Goal: Consume media (video, audio): Consume media (video, audio)

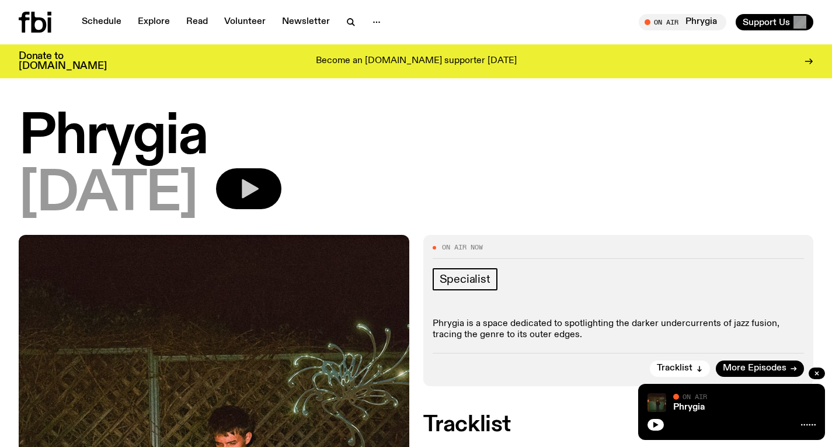
click at [260, 177] on icon "button" at bounding box center [248, 188] width 23 height 23
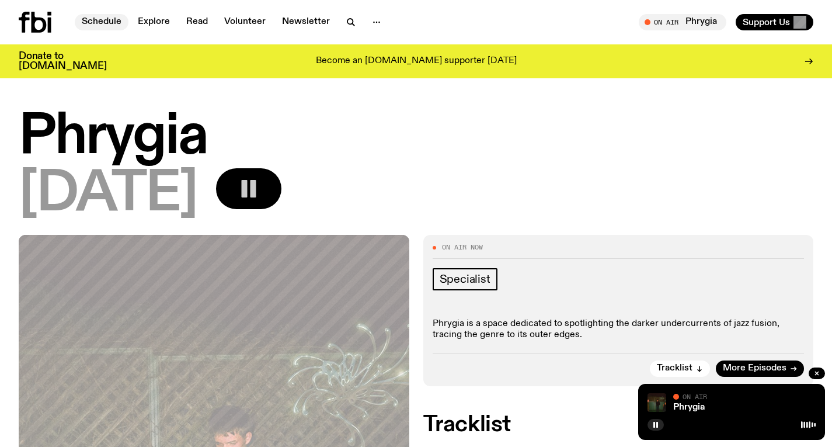
click at [108, 20] on link "Schedule" at bounding box center [102, 22] width 54 height 16
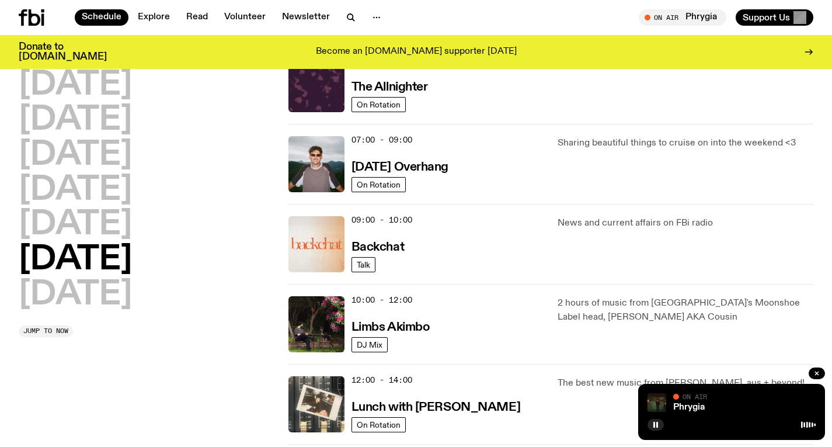
scroll to position [183, 0]
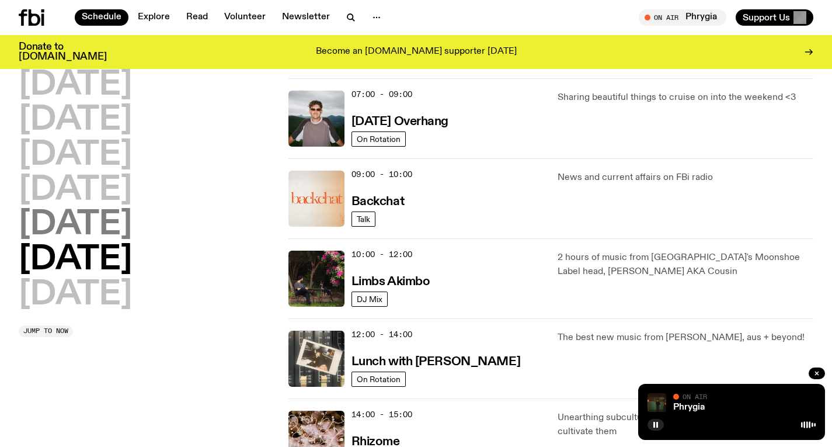
click at [66, 231] on h2 "[DATE]" at bounding box center [75, 224] width 113 height 33
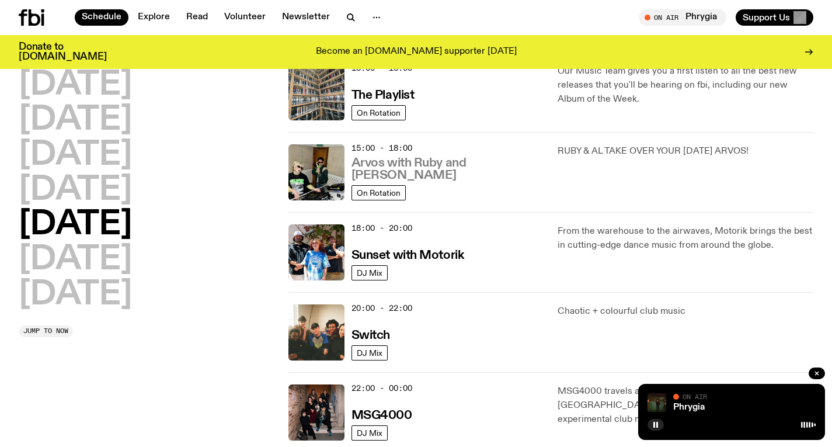
scroll to position [341, 0]
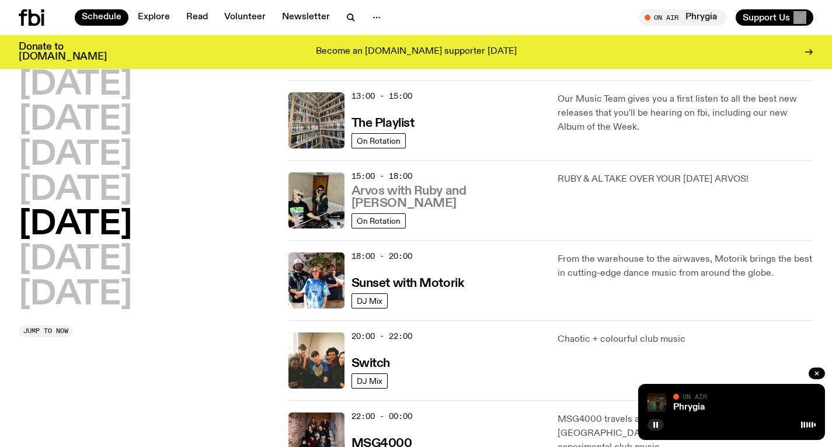
click at [448, 205] on h3 "Arvos with Ruby and [PERSON_NAME]" at bounding box center [447, 197] width 193 height 25
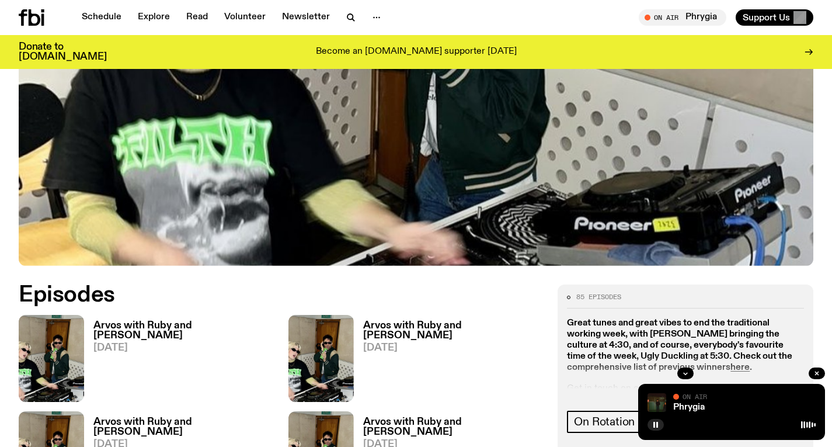
scroll to position [427, 0]
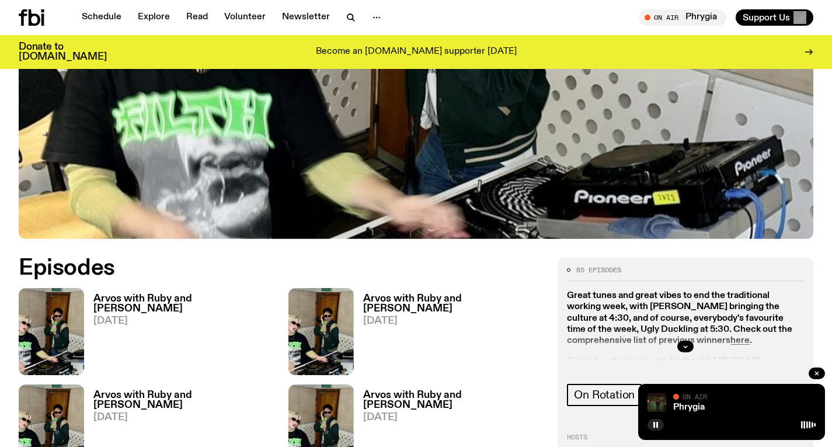
click at [151, 294] on h3 "Arvos with Ruby and [PERSON_NAME]" at bounding box center [183, 304] width 181 height 20
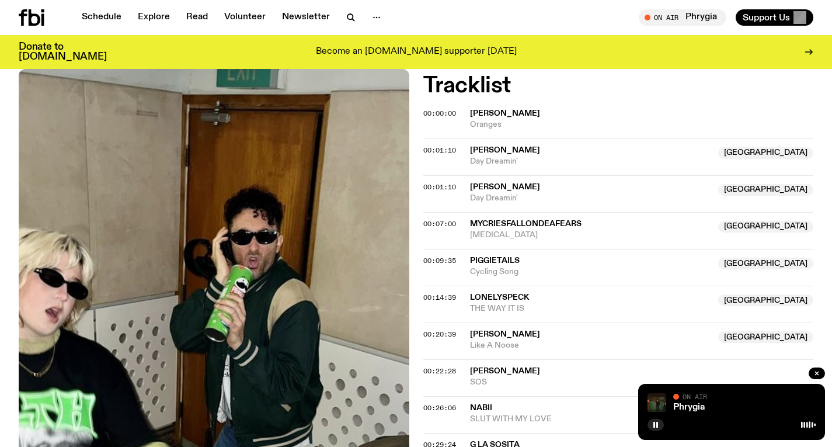
scroll to position [446, 0]
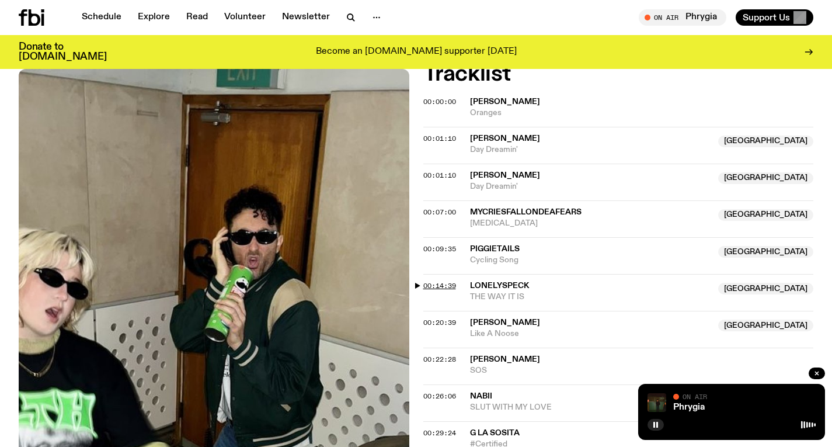
click at [434, 281] on span "00:14:39" at bounding box center [439, 285] width 33 height 9
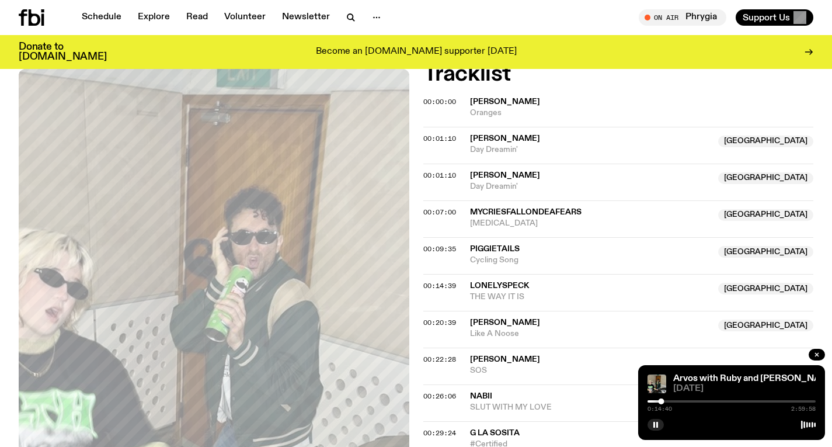
click at [667, 400] on div at bounding box center [731, 401] width 168 height 2
click at [667, 400] on div at bounding box center [667, 401] width 6 height 6
click at [666, 400] on div at bounding box center [666, 401] width 6 height 6
click at [665, 399] on div at bounding box center [665, 401] width 6 height 6
click at [664, 399] on div at bounding box center [664, 401] width 6 height 6
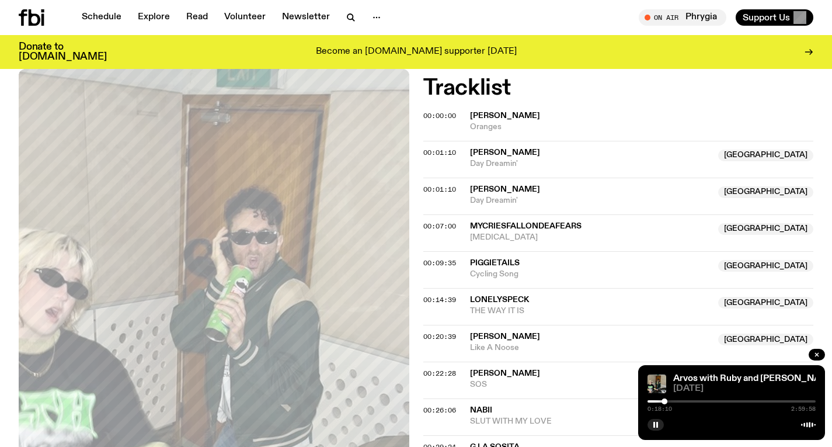
scroll to position [431, 0]
click at [672, 400] on div at bounding box center [731, 401] width 168 height 2
click at [670, 400] on div at bounding box center [670, 401] width 6 height 6
click at [668, 400] on div at bounding box center [668, 401] width 6 height 6
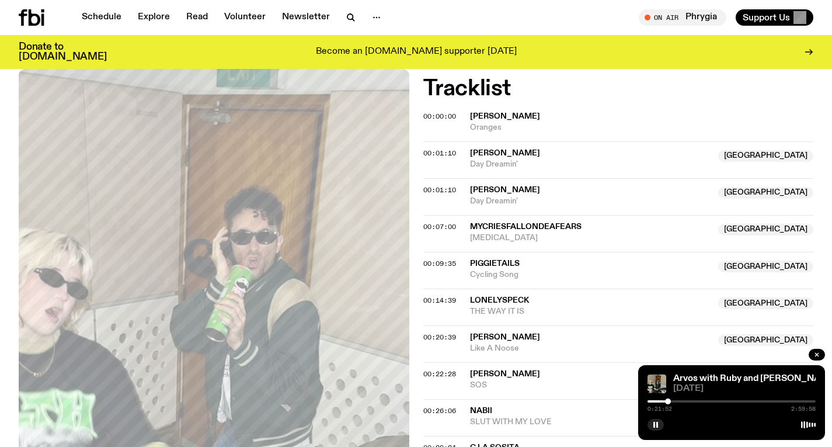
click at [668, 400] on div at bounding box center [668, 401] width 6 height 6
click at [670, 400] on div at bounding box center [670, 401] width 6 height 6
click at [672, 400] on div at bounding box center [731, 401] width 168 height 2
click at [676, 400] on div at bounding box center [731, 401] width 168 height 2
click at [675, 400] on div at bounding box center [675, 401] width 6 height 6
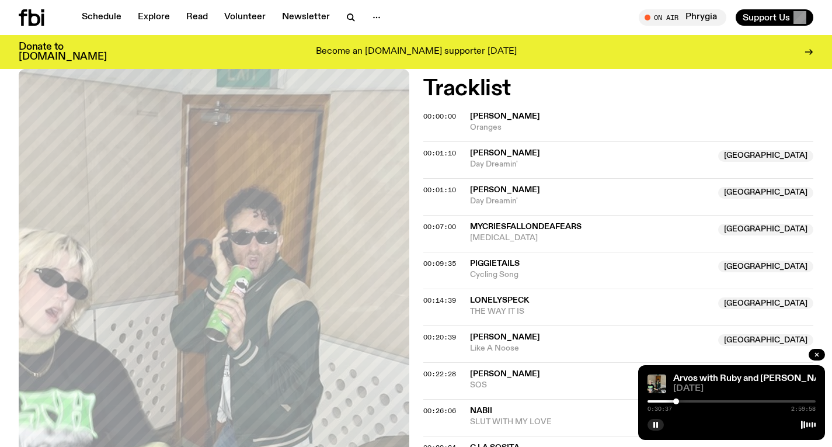
click at [676, 400] on div at bounding box center [676, 401] width 6 height 6
click at [678, 400] on div at bounding box center [678, 401] width 6 height 6
click at [680, 400] on div at bounding box center [680, 401] width 6 height 6
click at [682, 400] on div at bounding box center [682, 401] width 6 height 6
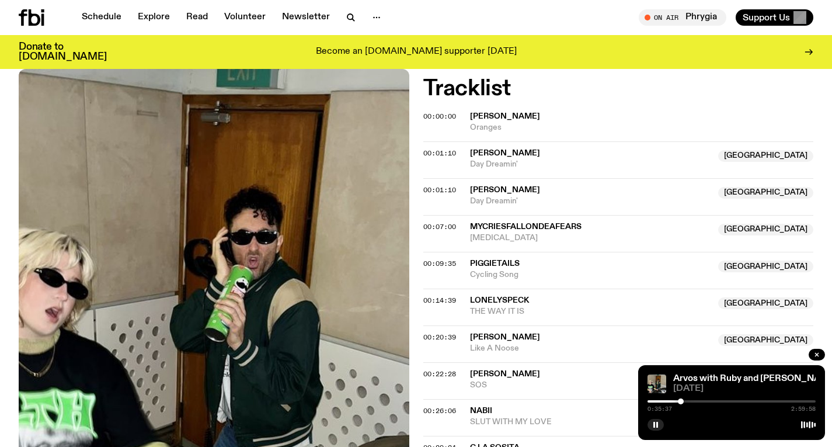
click at [681, 400] on div at bounding box center [681, 401] width 6 height 6
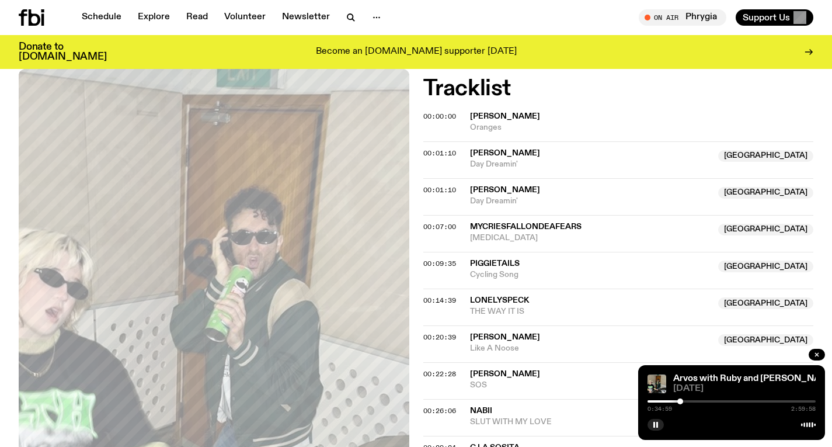
click at [680, 400] on div at bounding box center [680, 401] width 6 height 6
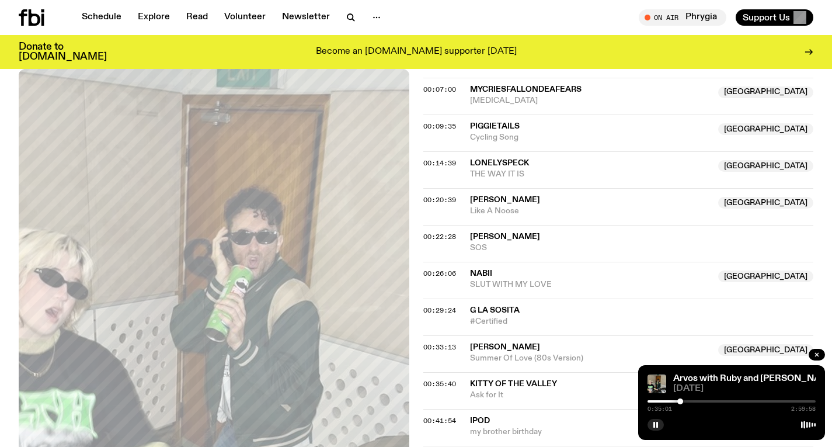
scroll to position [570, 0]
click at [680, 402] on div at bounding box center [680, 401] width 6 height 6
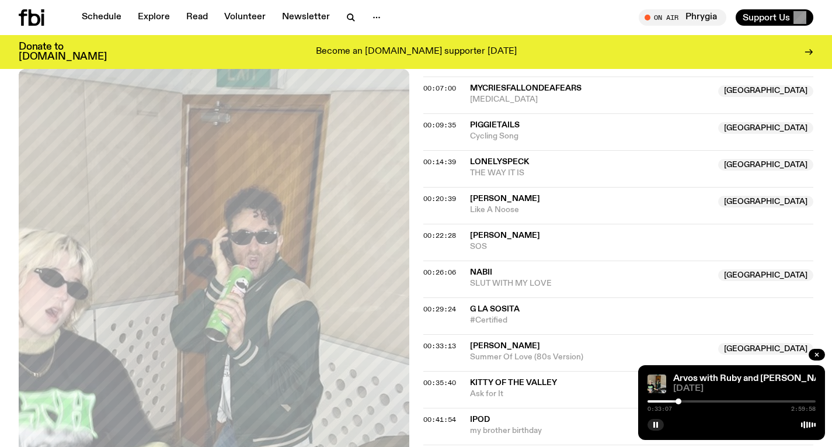
click at [678, 400] on div at bounding box center [678, 401] width 6 height 6
click at [677, 400] on div at bounding box center [677, 401] width 6 height 6
click at [675, 399] on div at bounding box center [675, 401] width 6 height 6
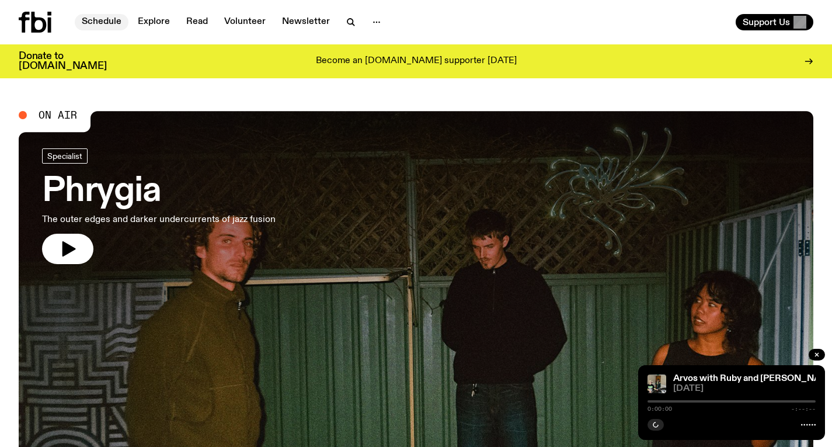
click at [100, 19] on link "Schedule" at bounding box center [102, 22] width 54 height 16
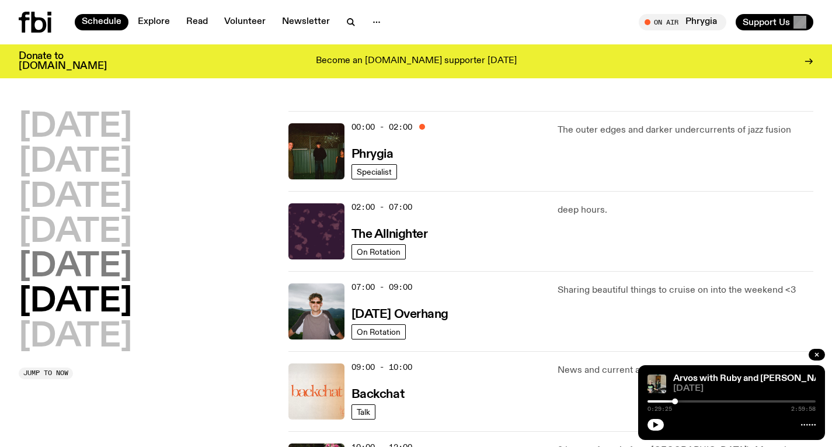
click at [88, 283] on h2 "[DATE]" at bounding box center [75, 266] width 113 height 33
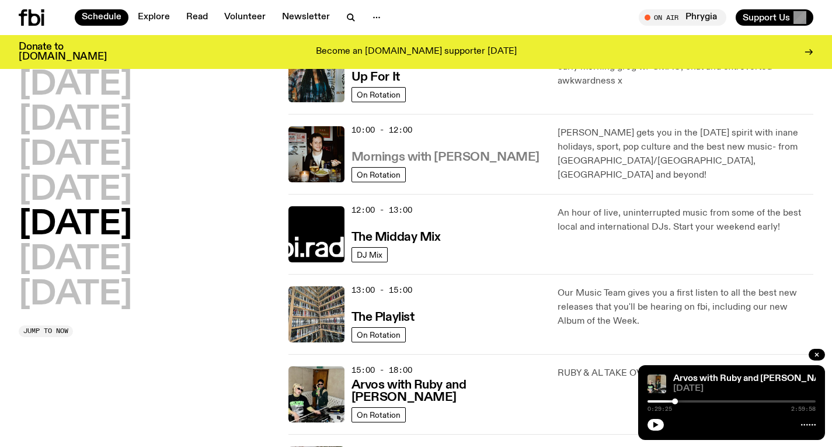
scroll to position [185, 0]
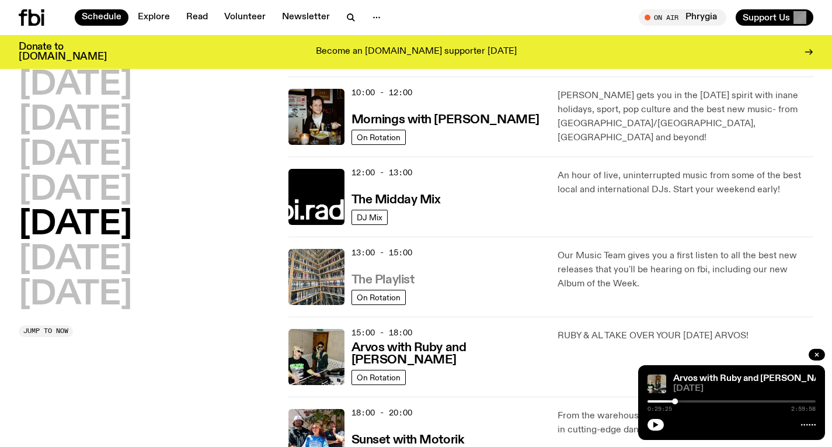
click at [398, 274] on h3 "The Playlist" at bounding box center [382, 280] width 63 height 12
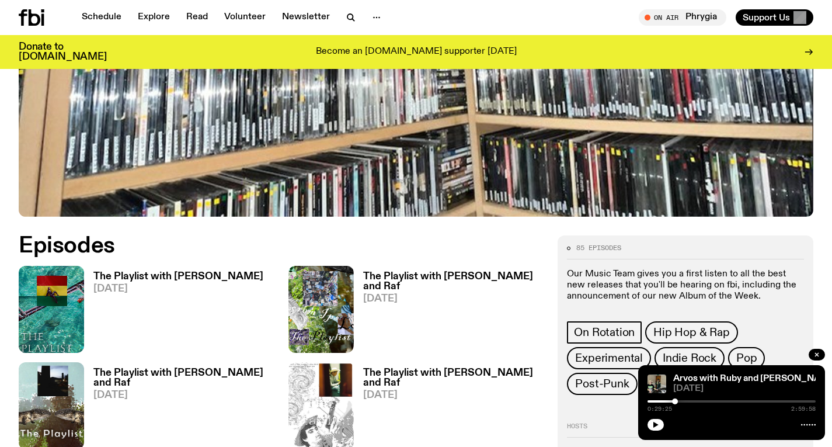
scroll to position [446, 0]
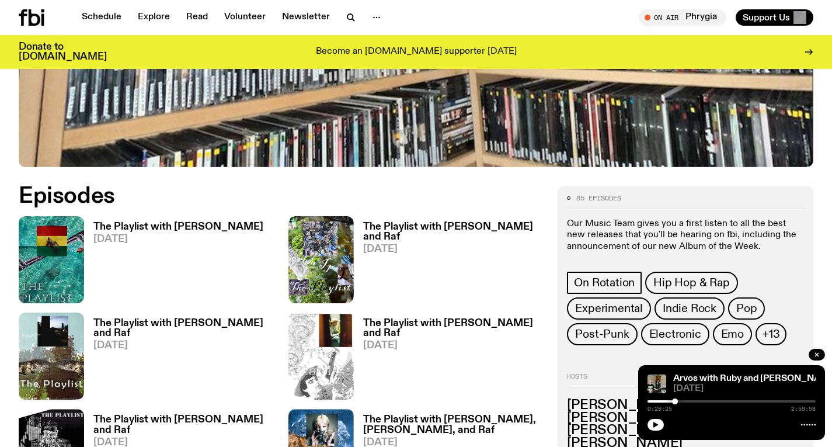
click at [123, 225] on h3 "The Playlist with [PERSON_NAME]" at bounding box center [178, 227] width 170 height 10
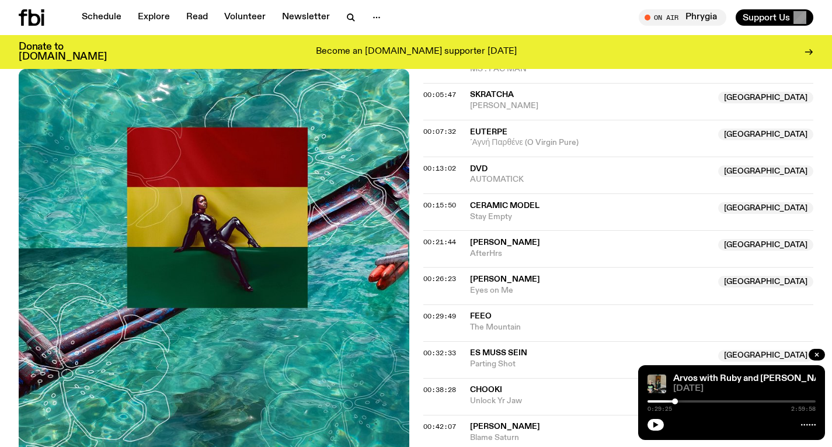
scroll to position [545, 0]
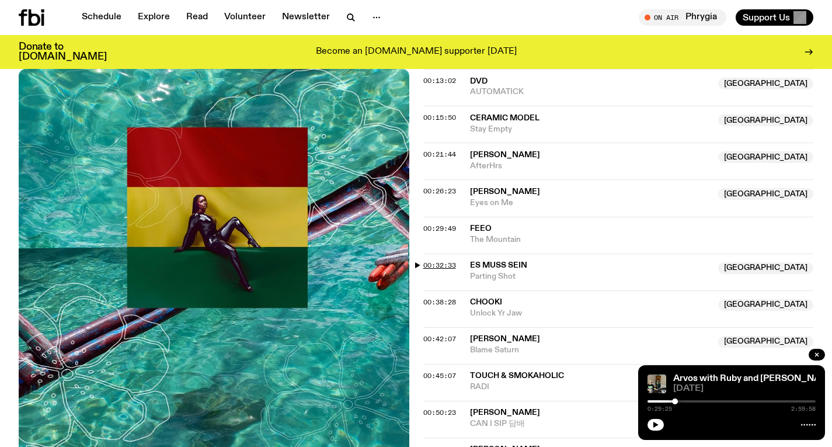
click at [444, 260] on span "00:32:33" at bounding box center [439, 264] width 33 height 9
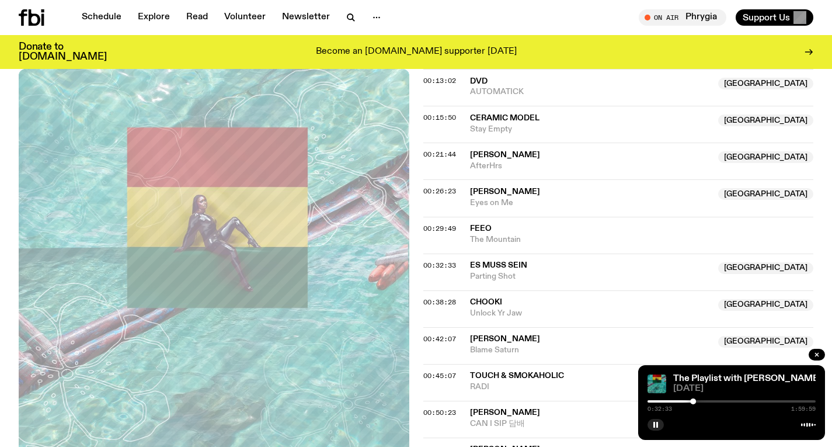
click at [695, 400] on div at bounding box center [693, 401] width 6 height 6
click at [698, 400] on div at bounding box center [731, 401] width 168 height 2
click at [700, 400] on div at bounding box center [698, 401] width 6 height 6
click at [344, 17] on icon "button" at bounding box center [351, 18] width 14 height 14
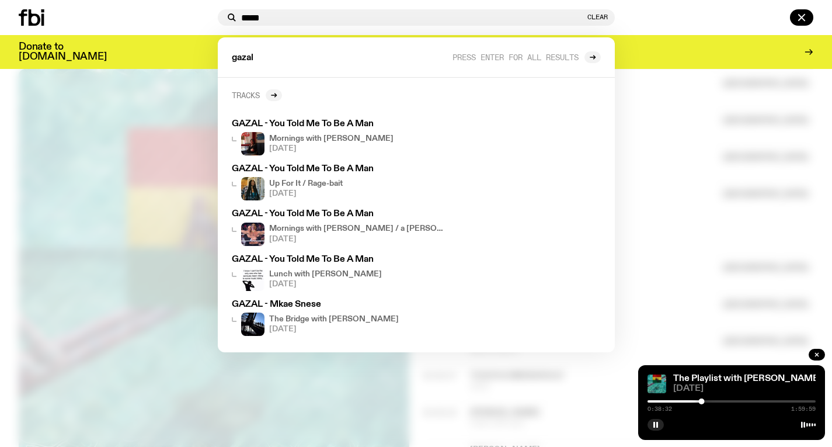
type input "*****"
click at [256, 95] on h2 "Tracks" at bounding box center [246, 94] width 28 height 9
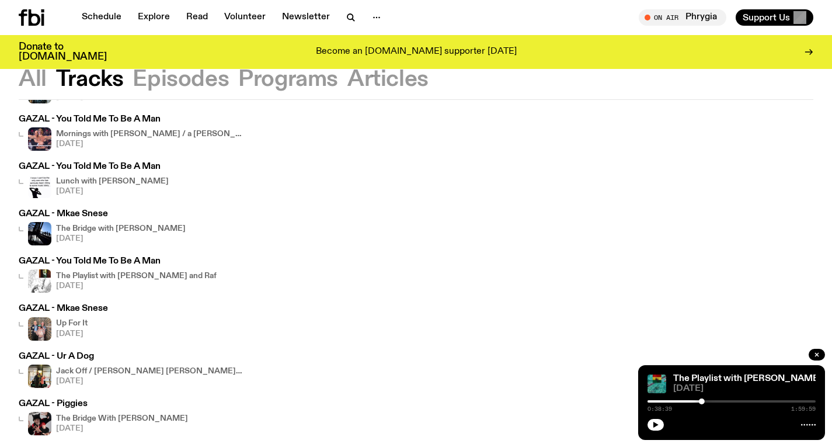
scroll to position [151, 0]
click at [137, 271] on div "The Playlist with Jim and Raf 25.07.25" at bounding box center [136, 280] width 161 height 23
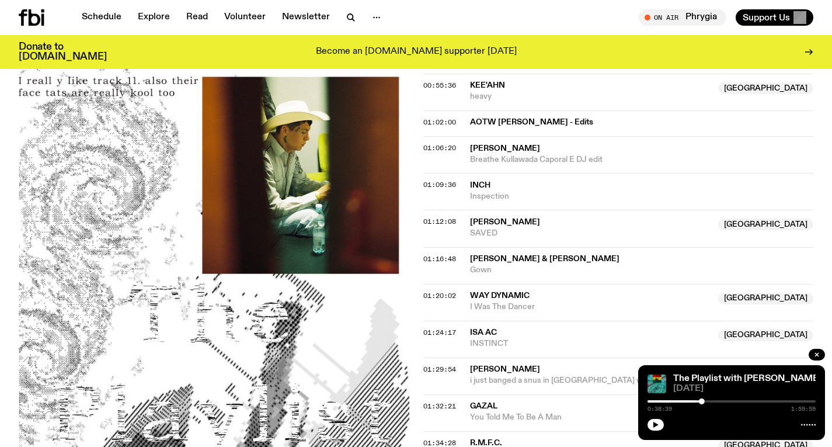
scroll to position [925, 0]
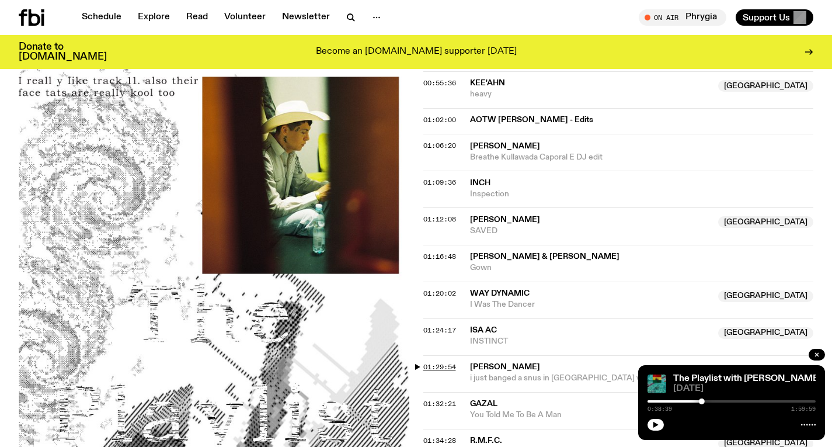
click at [445, 362] on span "01:29:54" at bounding box center [439, 366] width 33 height 9
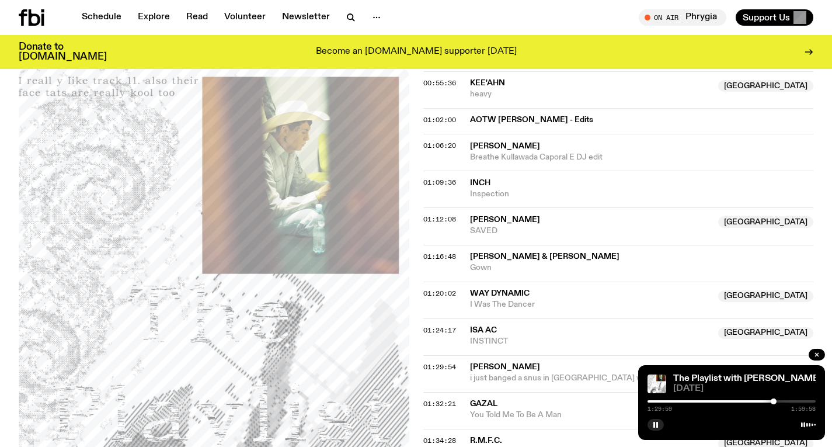
click at [780, 400] on div at bounding box center [731, 401] width 168 height 2
click at [783, 400] on div at bounding box center [780, 401] width 6 height 6
click at [784, 400] on div at bounding box center [784, 401] width 6 height 6
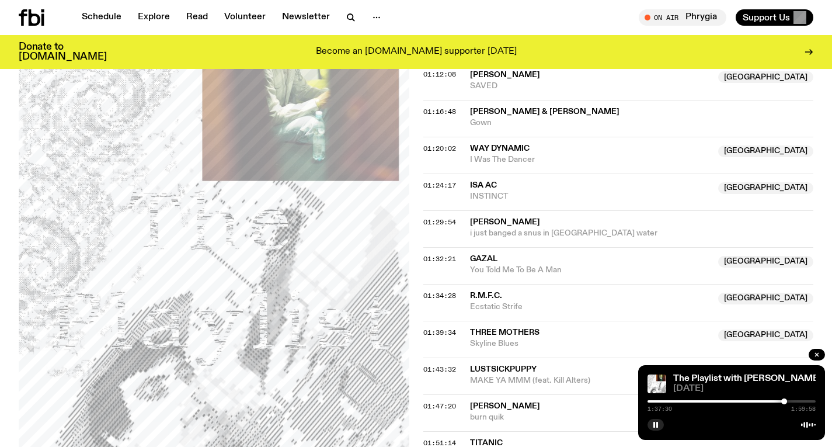
scroll to position [1128, 0]
